Goal: Navigation & Orientation: Find specific page/section

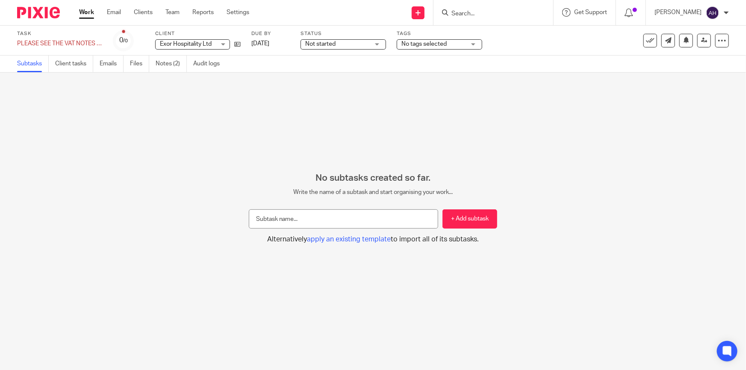
click at [572, 100] on div "No subtasks created so far. Write the name of a subtask and start organising yo…" at bounding box center [373, 222] width 746 height 298
click at [182, 151] on div "No subtasks created so far. Write the name of a subtask and start organising yo…" at bounding box center [373, 222] width 746 height 298
click at [163, 65] on link "Notes (2)" at bounding box center [171, 64] width 31 height 17
